Goal: Task Accomplishment & Management: Complete application form

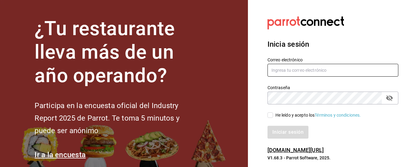
click at [284, 71] on input "text" at bounding box center [332, 70] width 131 height 13
click at [285, 74] on input "text" at bounding box center [332, 70] width 131 height 13
type input "R"
type input "ruben@eltinieblo.com"
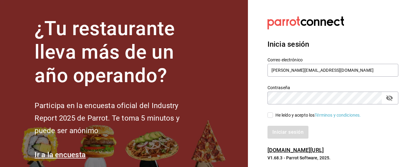
click at [389, 99] on icon "passwordField" at bounding box center [389, 97] width 7 height 7
click at [273, 116] on span "He leído y acepto los Términos y condiciones." at bounding box center [317, 115] width 88 height 6
click at [273, 116] on input "He leído y acepto los Términos y condiciones." at bounding box center [269, 114] width 5 height 5
checkbox input "true"
click at [298, 134] on button "Iniciar sesión" at bounding box center [288, 132] width 42 height 13
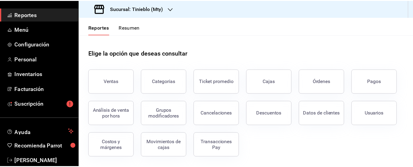
scroll to position [64, 0]
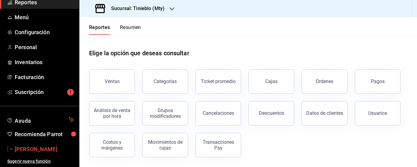
click at [38, 148] on span "[PERSON_NAME]" at bounding box center [45, 149] width 60 height 8
click at [38, 148] on html "Pregunta a Parrot AI Reportes Menú Configuración Personal Inventarios Facturaci…" at bounding box center [208, 83] width 417 height 167
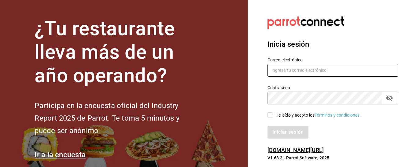
type input "[PERSON_NAME][EMAIL_ADDRESS][DOMAIN_NAME]"
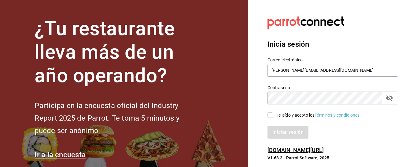
click at [269, 115] on input "He leído y acepto los Términos y condiciones." at bounding box center [269, 114] width 5 height 5
checkbox input "true"
click at [293, 133] on button "Iniciar sesión" at bounding box center [288, 132] width 42 height 13
click at [293, 133] on div "Iniciar sesión" at bounding box center [332, 132] width 131 height 13
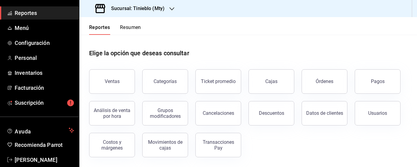
scroll to position [64, 0]
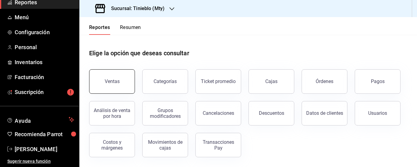
click at [119, 80] on div "Ventas" at bounding box center [112, 82] width 15 height 6
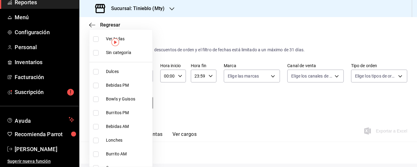
click at [146, 103] on body "Pregunta a Parrot AI Reportes Menú Configuración Personal Inventarios Facturaci…" at bounding box center [208, 83] width 417 height 167
click at [97, 40] on input "checkbox" at bounding box center [95, 38] width 5 height 5
checkbox input "false"
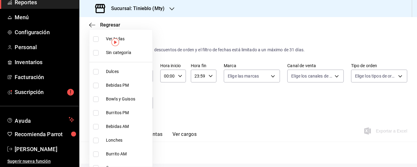
checkbox input "false"
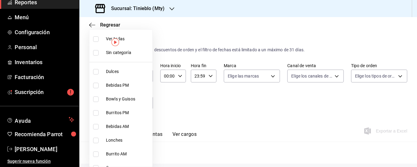
checkbox input "false"
click at [114, 42] on img "button" at bounding box center [116, 42] width 8 height 8
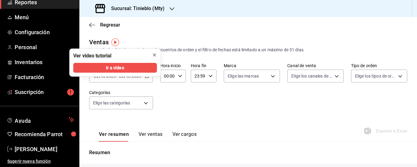
click at [156, 54] on icon "close" at bounding box center [154, 55] width 5 height 5
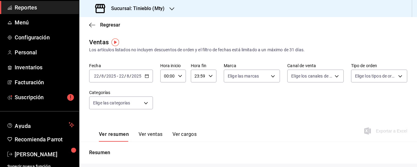
scroll to position [64, 0]
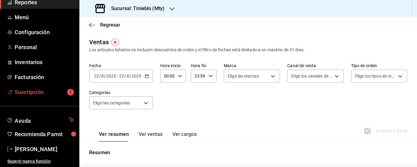
click at [38, 92] on span "Suscripción" at bounding box center [45, 92] width 60 height 8
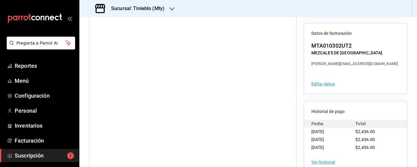
scroll to position [146, 0]
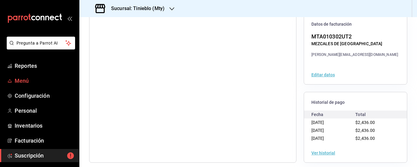
click at [23, 82] on span "Menú" at bounding box center [45, 81] width 60 height 8
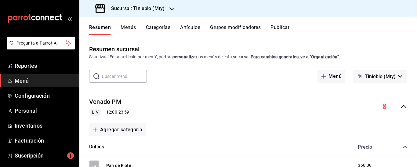
click at [396, 75] on button "Tinieblo (Mty)" at bounding box center [380, 76] width 55 height 13
click at [396, 77] on div at bounding box center [208, 83] width 417 height 167
click at [164, 27] on button "Categorías" at bounding box center [158, 29] width 25 height 10
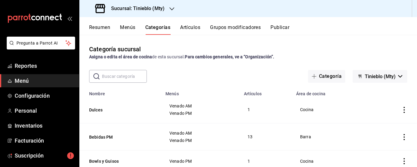
click at [190, 28] on button "Artículos" at bounding box center [190, 29] width 20 height 10
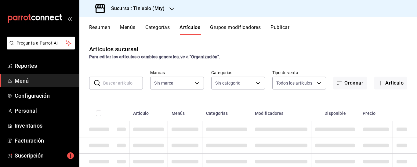
type input "1bd86085-a722-40a5-ada0-2dde659d9a90"
type input "dfc017ff-55cf-4613-8768-133b3c1e5a5a,e5aa3978-aaed-4908-be98-8ca3cb7ded75,f4dd6…"
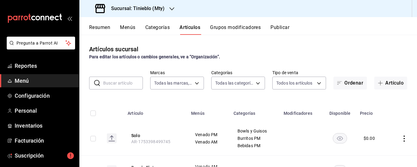
click at [126, 27] on button "Menús" at bounding box center [127, 29] width 15 height 10
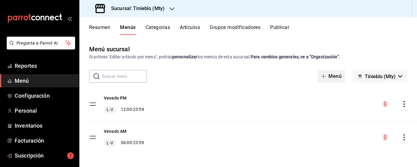
click at [328, 75] on button "Menú" at bounding box center [332, 76] width 28 height 13
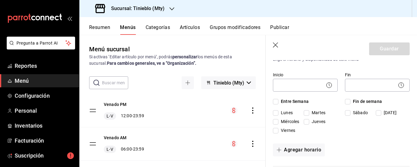
scroll to position [59, 0]
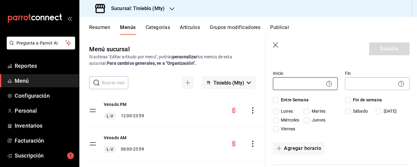
type input "Eventos El Venado"
click at [291, 87] on body "Pregunta a Parrot AI Reportes Menú Configuración Personal Inventarios Facturaci…" at bounding box center [208, 83] width 417 height 167
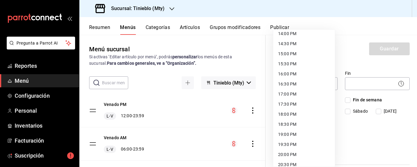
scroll to position [289, 0]
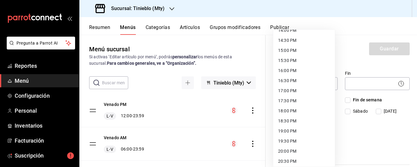
click at [287, 91] on li "17:00 PM" at bounding box center [304, 91] width 62 height 10
type input "17:00"
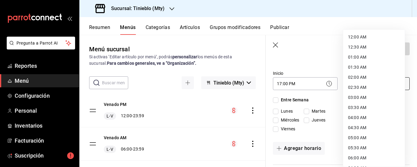
click at [374, 86] on body "Pregunta a Parrot AI Reportes Menú Configuración Personal Inventarios Facturaci…" at bounding box center [208, 83] width 417 height 167
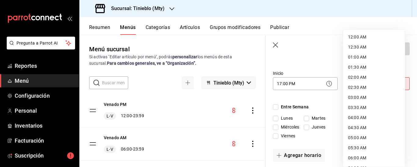
click at [362, 119] on li "04:00 AM" at bounding box center [374, 118] width 62 height 10
type input "04:00"
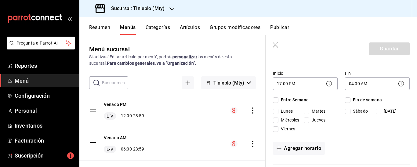
click at [346, 111] on input "Sábado" at bounding box center [347, 111] width 5 height 5
checkbox input "true"
click at [376, 110] on input "Domingo" at bounding box center [378, 111] width 5 height 5
checkbox input "true"
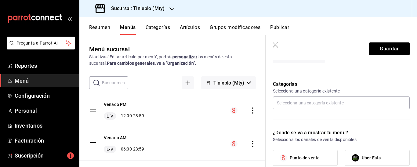
scroll to position [181, 0]
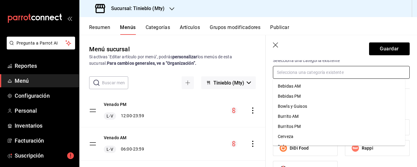
click at [285, 72] on input "text" at bounding box center [341, 72] width 137 height 13
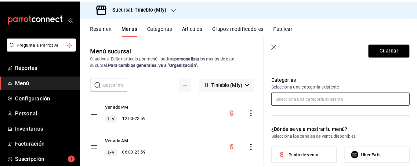
scroll to position [0, 0]
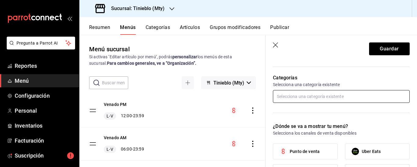
click at [355, 98] on input "text" at bounding box center [341, 96] width 137 height 13
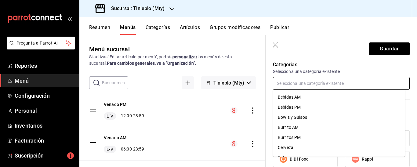
scroll to position [19, 0]
click at [287, 130] on li "Cerveza" at bounding box center [339, 129] width 132 height 10
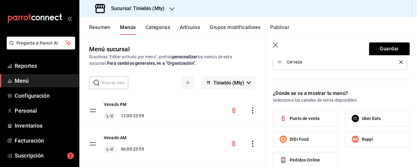
scroll to position [211, 0]
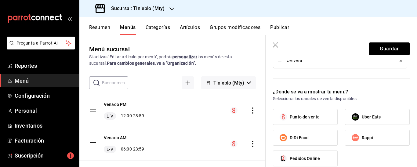
click at [301, 117] on span "Punto de venta" at bounding box center [305, 117] width 30 height 6
click at [290, 117] on input "Punto de venta" at bounding box center [283, 117] width 13 height 13
checkbox input "true"
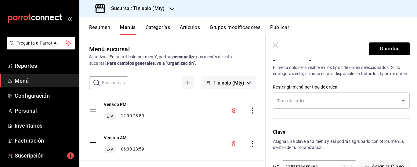
scroll to position [407, 0]
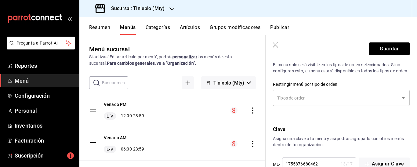
click at [402, 99] on icon "Open" at bounding box center [403, 98] width 3 height 2
click at [400, 102] on icon "Open" at bounding box center [403, 97] width 7 height 7
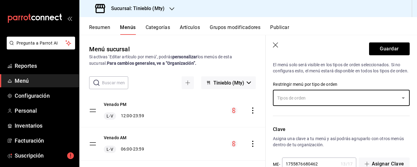
click at [402, 99] on icon "Open" at bounding box center [403, 98] width 3 height 2
click at [291, 132] on li "Comer Aqui" at bounding box center [339, 132] width 132 height 10
click at [291, 132] on div "Clave Asigna una clave a tu menú y así podrás agruparlo con otros menús dentro …" at bounding box center [338, 145] width 144 height 53
